Goal: Find specific page/section

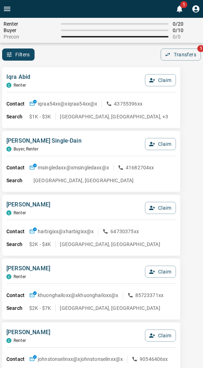
click at [76, 79] on div "Iqra [PERSON_NAME] Claim" at bounding box center [91, 82] width 170 height 19
click at [73, 57] on div "Filters 0 Transfers 1" at bounding box center [101, 55] width 203 height 12
click at [87, 58] on div "Filters 0 Transfers 1" at bounding box center [101, 55] width 203 height 12
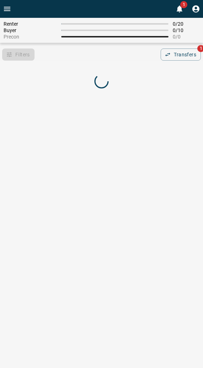
click at [102, 56] on div "Filters 0 Transfers 1" at bounding box center [101, 55] width 203 height 12
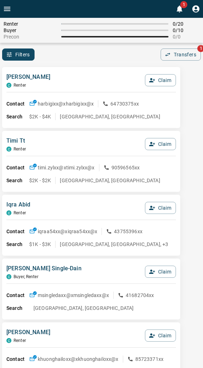
drag, startPoint x: 120, startPoint y: 66, endPoint x: 88, endPoint y: 66, distance: 32.1
click at [69, 52] on div "Filters 0 Transfers 1" at bounding box center [101, 55] width 203 height 12
click at [104, 59] on div "Filters 0 Transfers 1" at bounding box center [101, 55] width 203 height 12
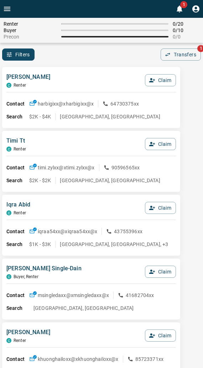
click at [96, 38] on div "Precon 0 / 0" at bounding box center [102, 37] width 196 height 6
click at [96, 49] on div "Filters 0 Transfers 1" at bounding box center [101, 55] width 203 height 12
click at [44, 58] on div "Filters 0 Transfers 1" at bounding box center [101, 55] width 203 height 12
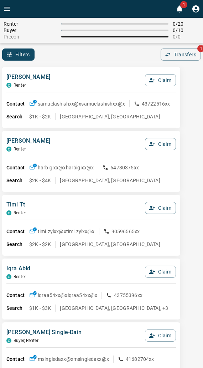
click at [72, 55] on div "Filters 0 Transfers 1" at bounding box center [101, 55] width 203 height 12
click at [72, 59] on div "Filters 0 Transfers 1" at bounding box center [101, 55] width 203 height 12
